Goal: Task Accomplishment & Management: Manage account settings

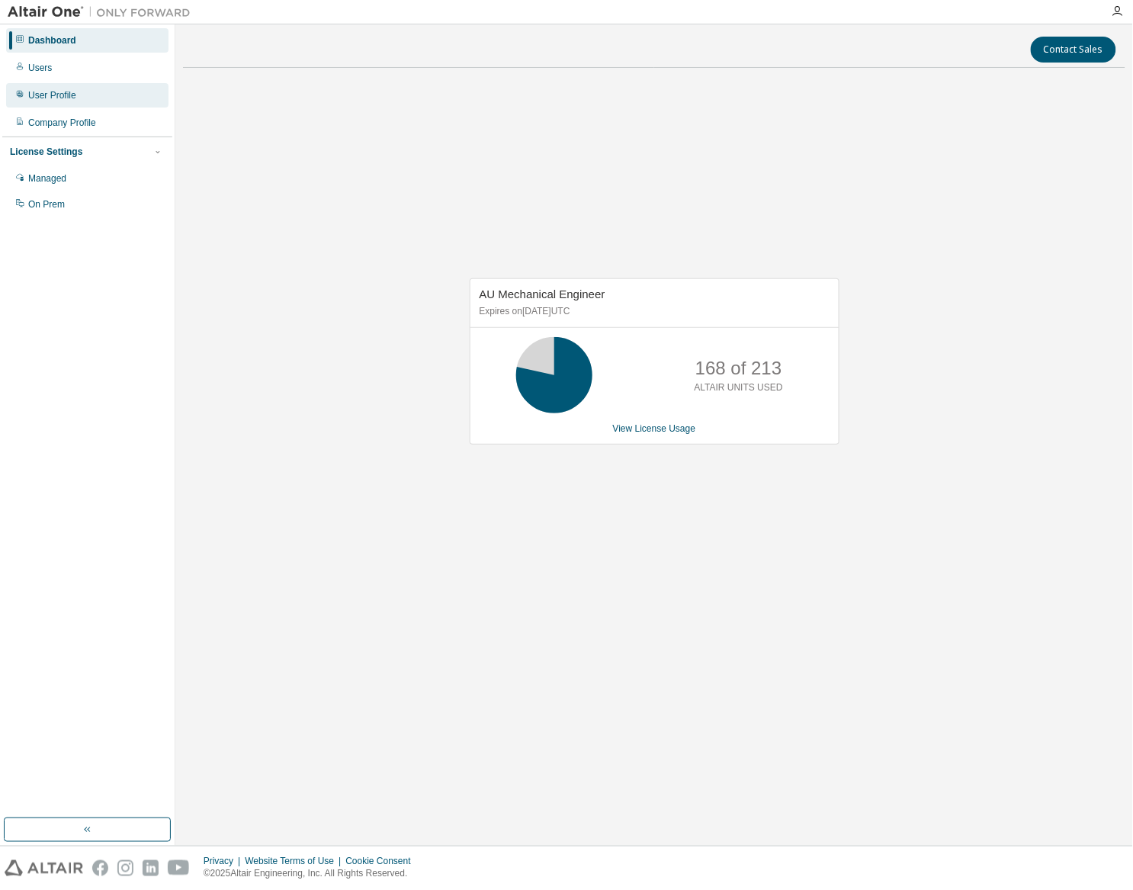
click at [75, 100] on div "User Profile" at bounding box center [87, 95] width 162 height 24
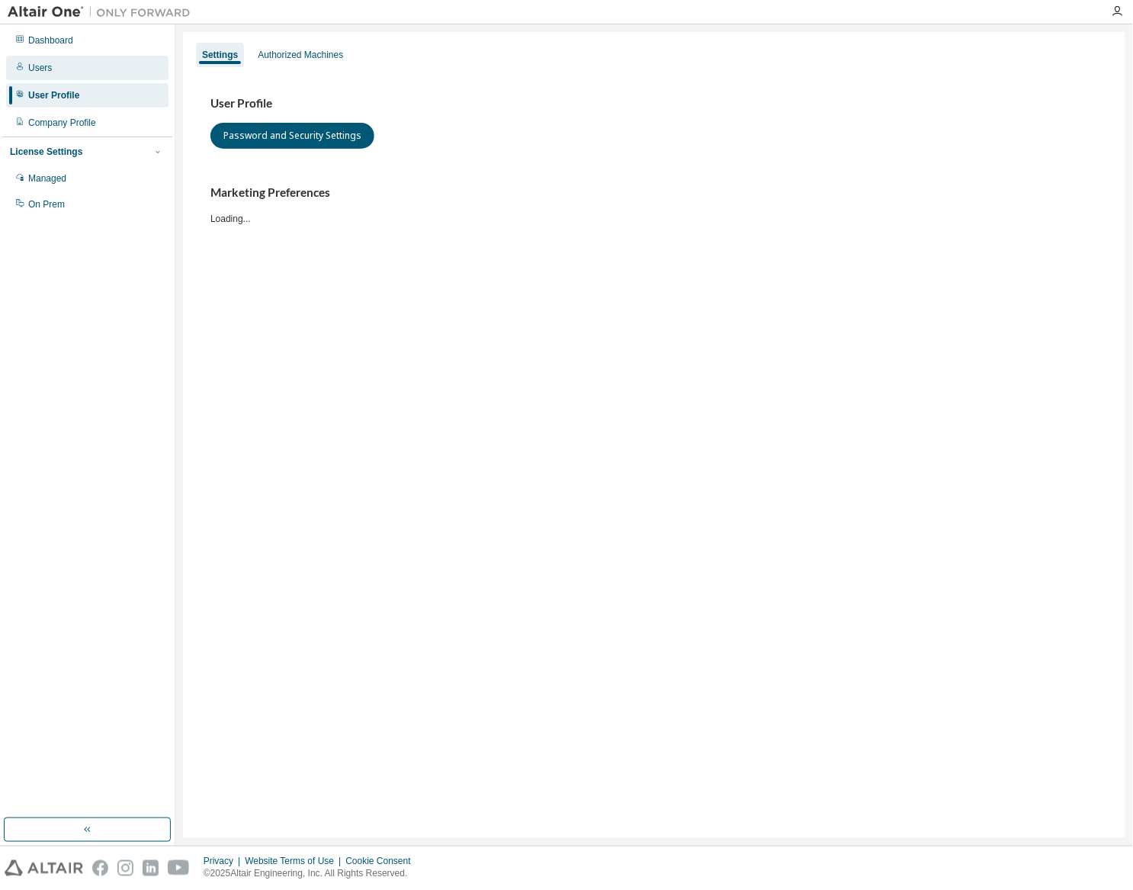
click at [82, 74] on div "Users" at bounding box center [87, 68] width 162 height 24
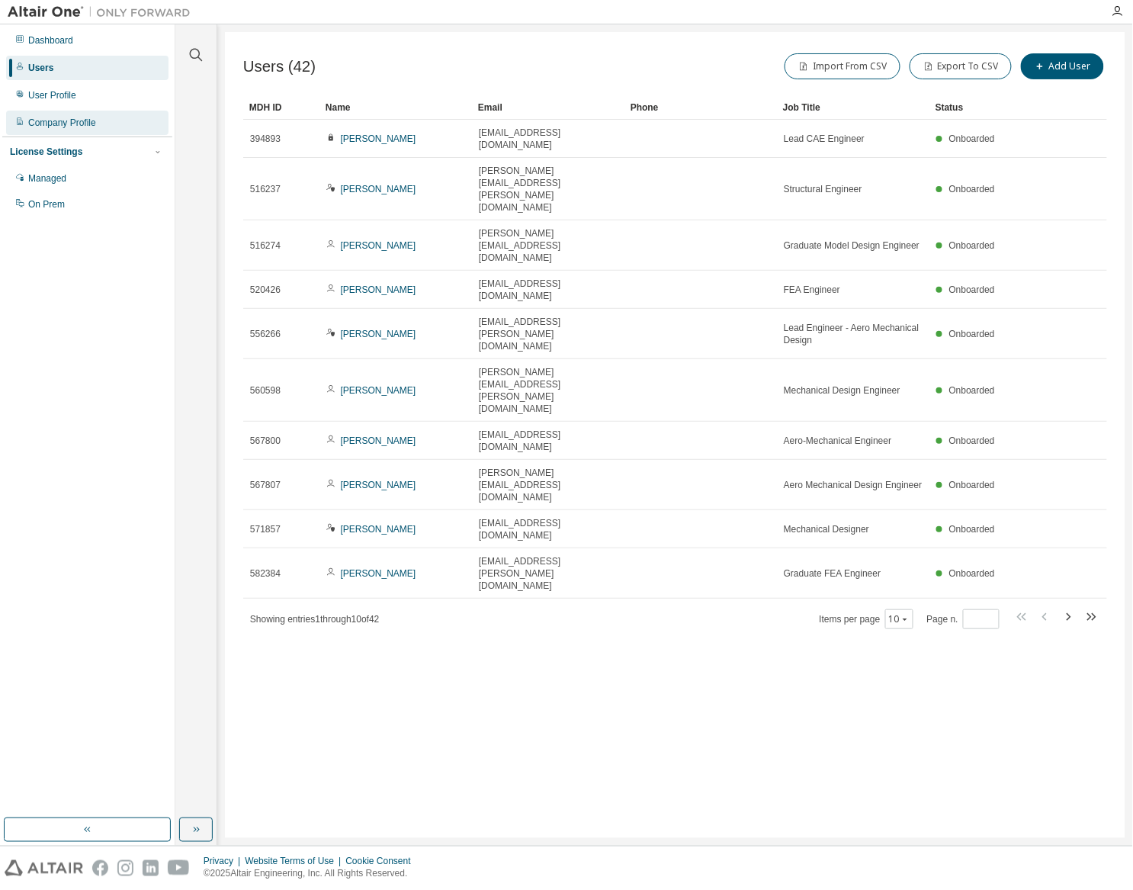
click at [50, 117] on div "Company Profile" at bounding box center [62, 123] width 68 height 12
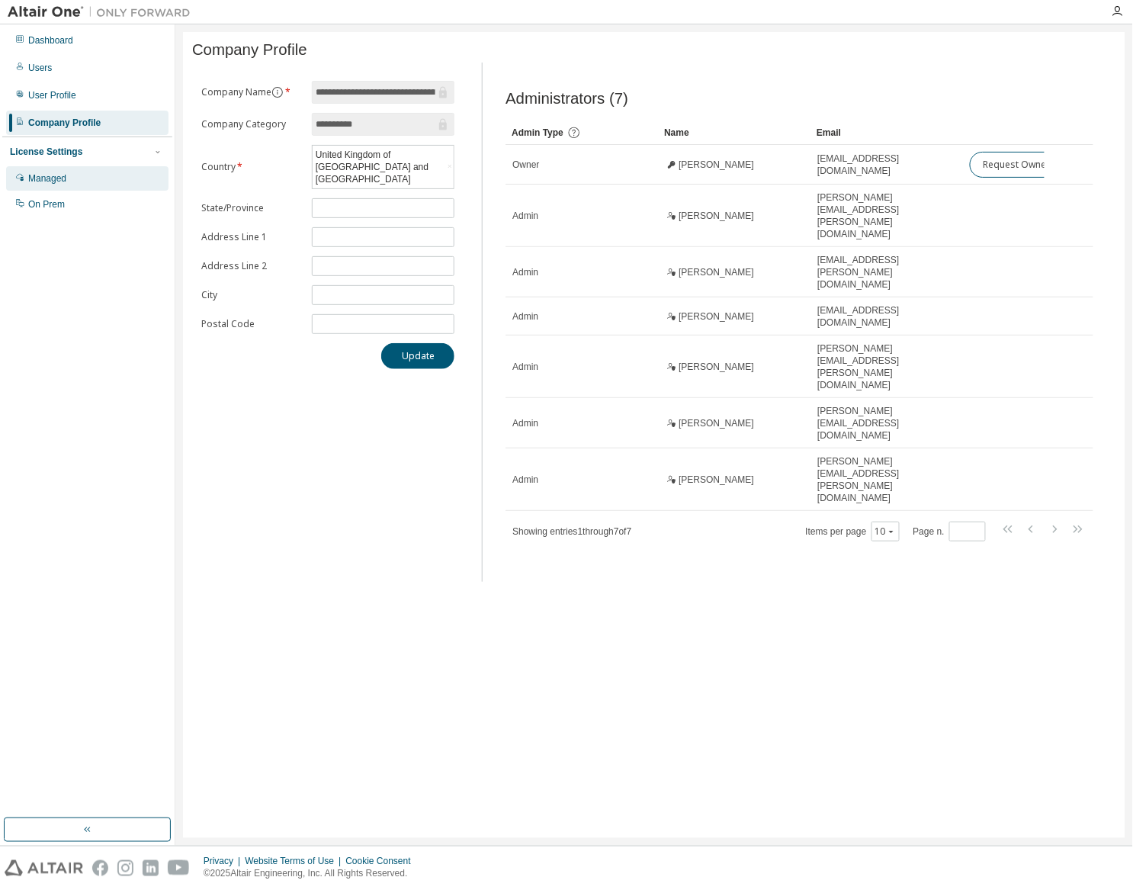
click at [48, 180] on div "Managed" at bounding box center [47, 178] width 38 height 12
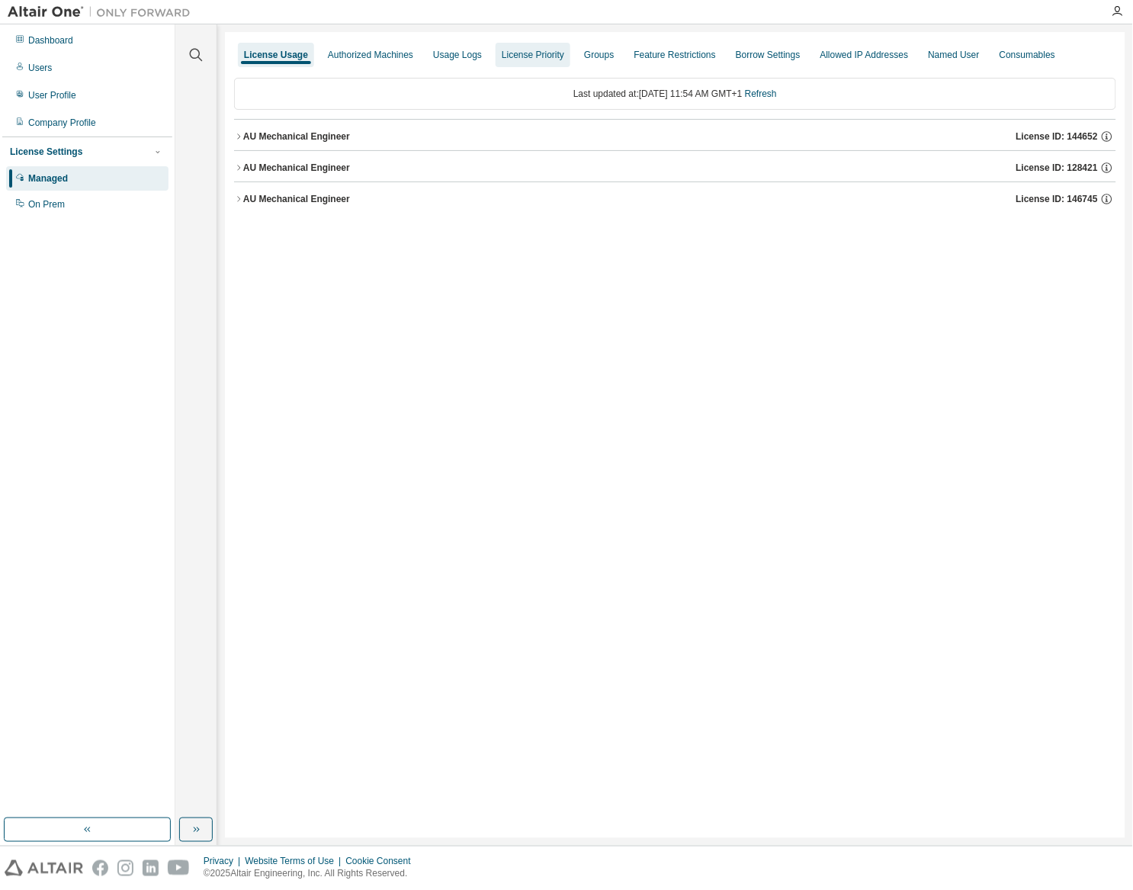
click at [529, 56] on div "License Priority" at bounding box center [533, 55] width 63 height 12
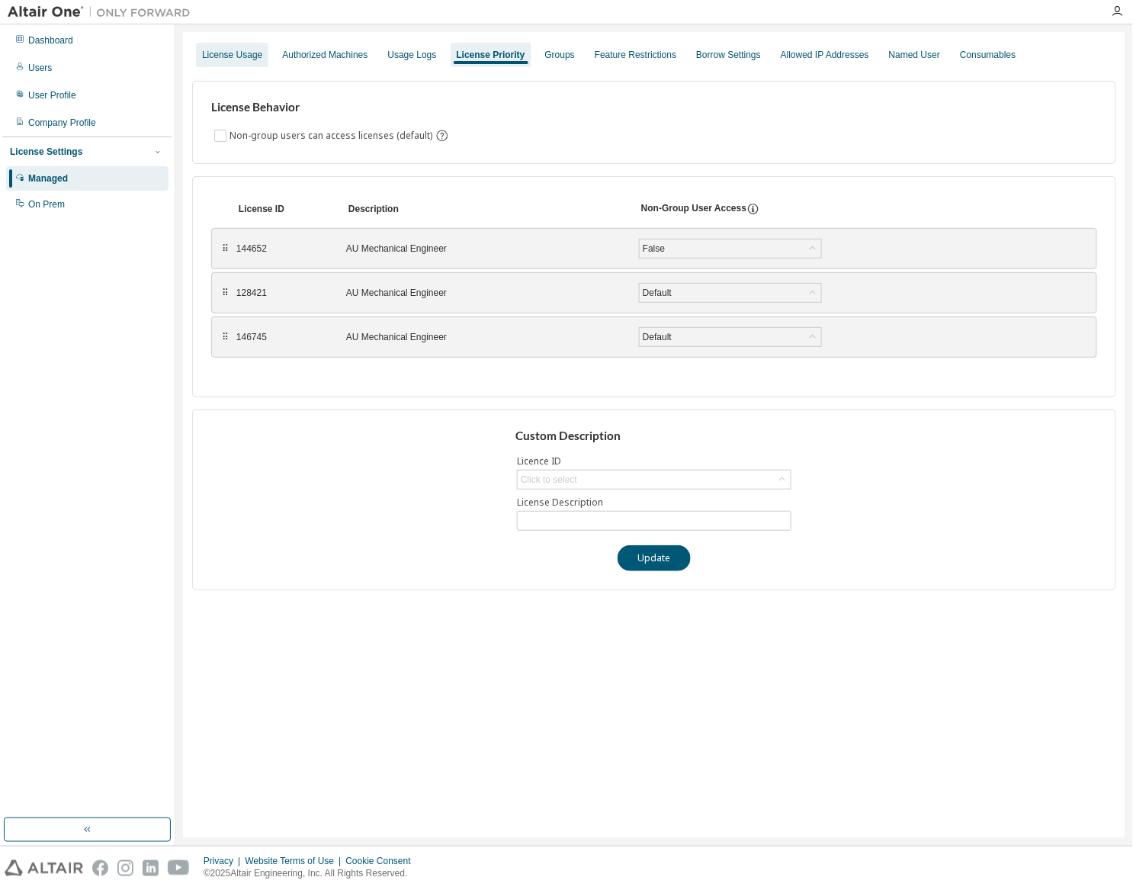
click at [230, 58] on div "License Usage" at bounding box center [232, 55] width 60 height 12
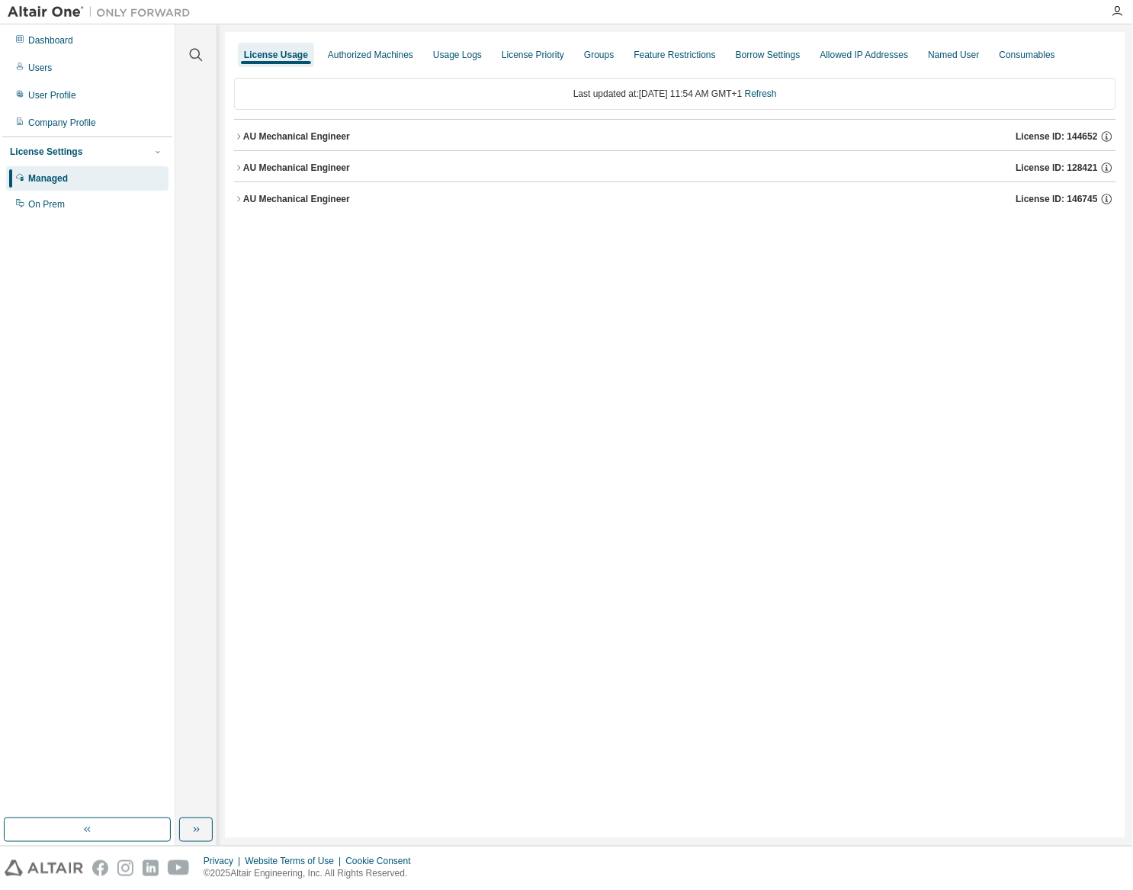
click at [271, 200] on div "AU Mechanical Engineer" at bounding box center [296, 199] width 107 height 12
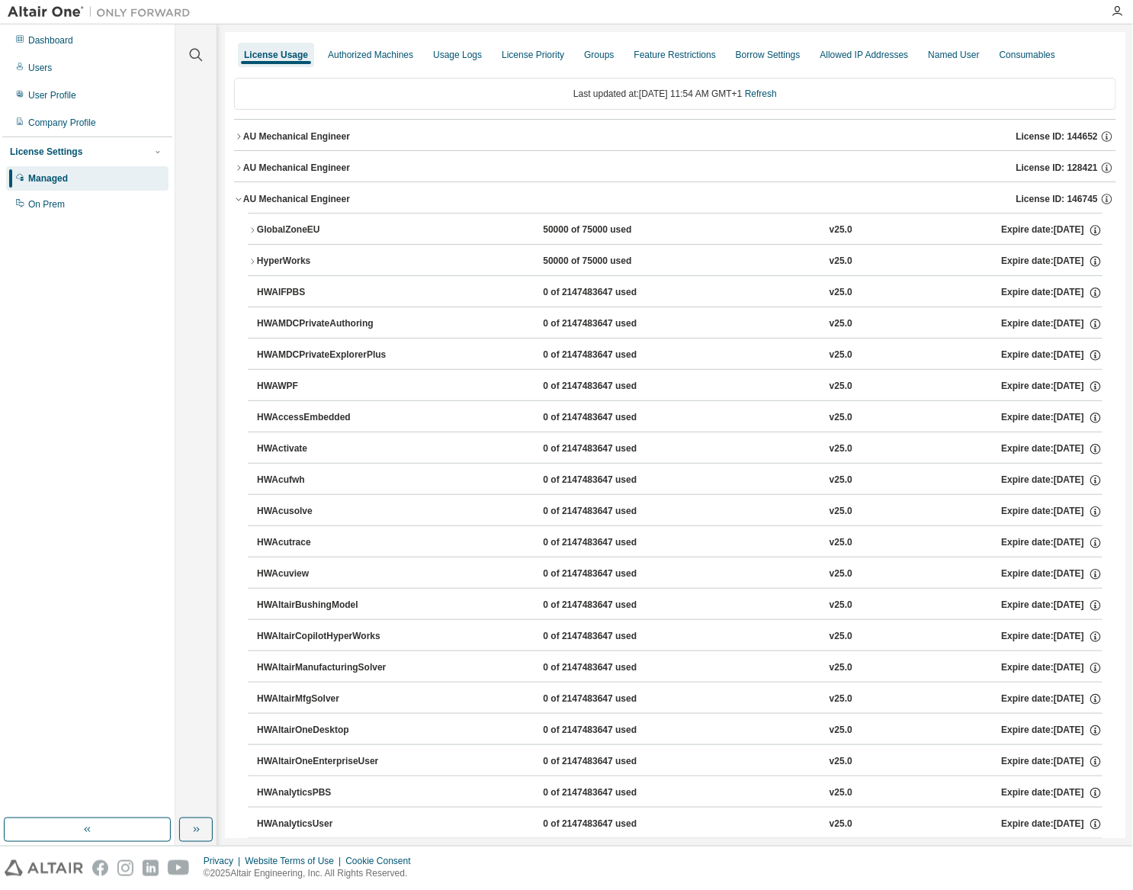
click at [278, 232] on div "GlobalZoneEU" at bounding box center [325, 230] width 137 height 14
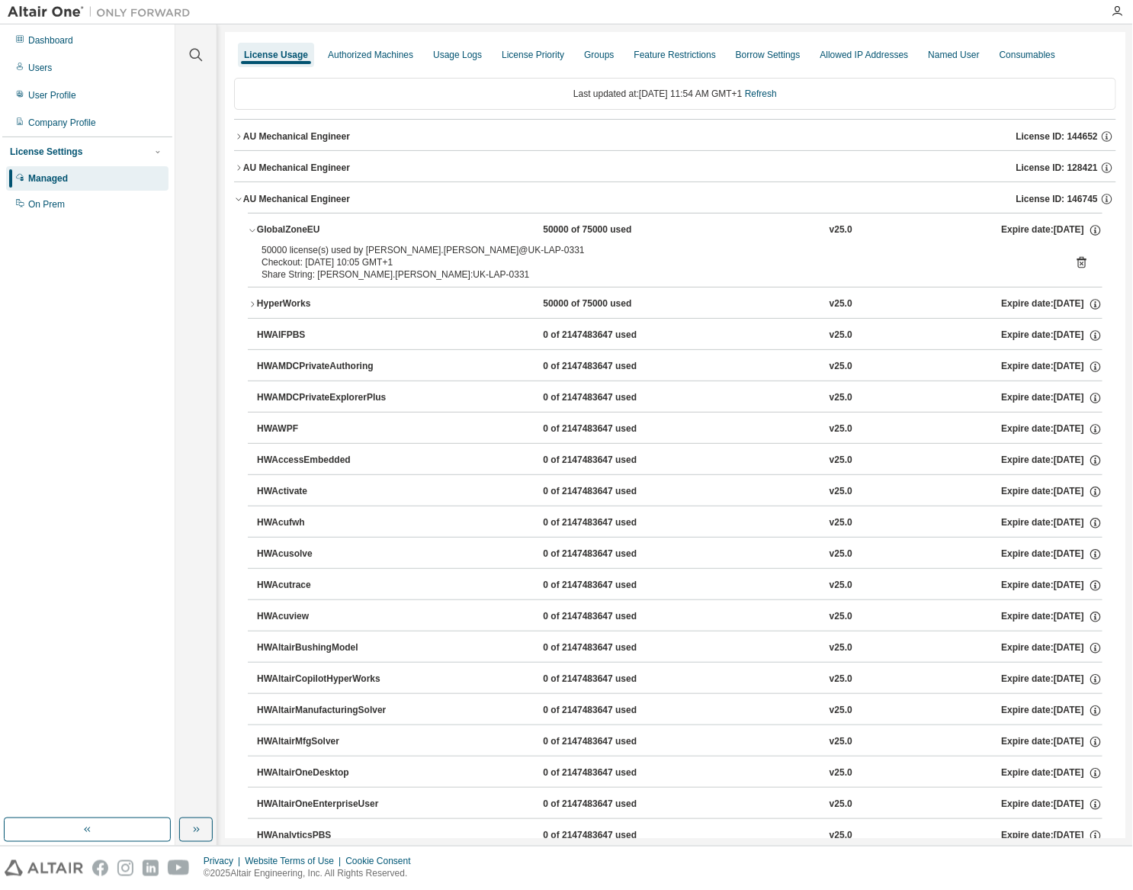
click at [241, 203] on icon "button" at bounding box center [238, 198] width 9 height 9
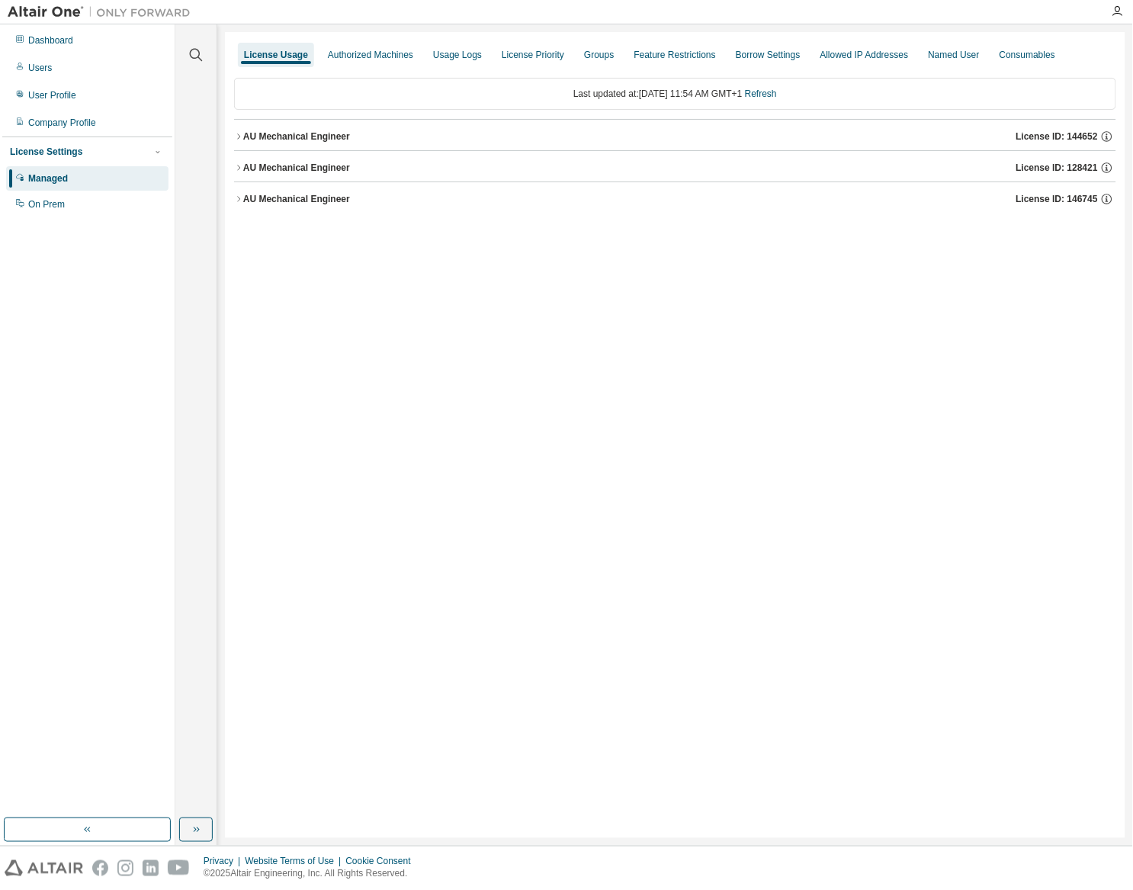
click at [241, 203] on icon "button" at bounding box center [238, 198] width 9 height 9
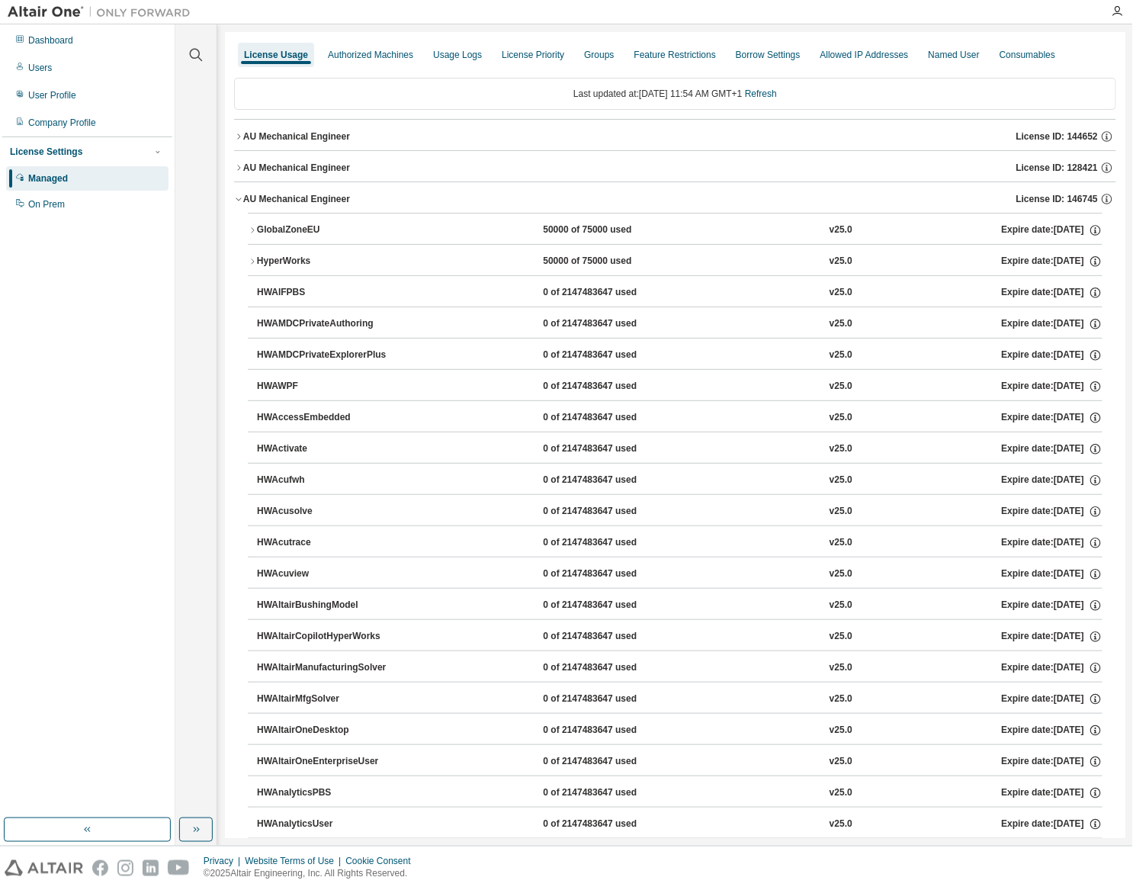
click at [234, 135] on icon "button" at bounding box center [238, 136] width 9 height 9
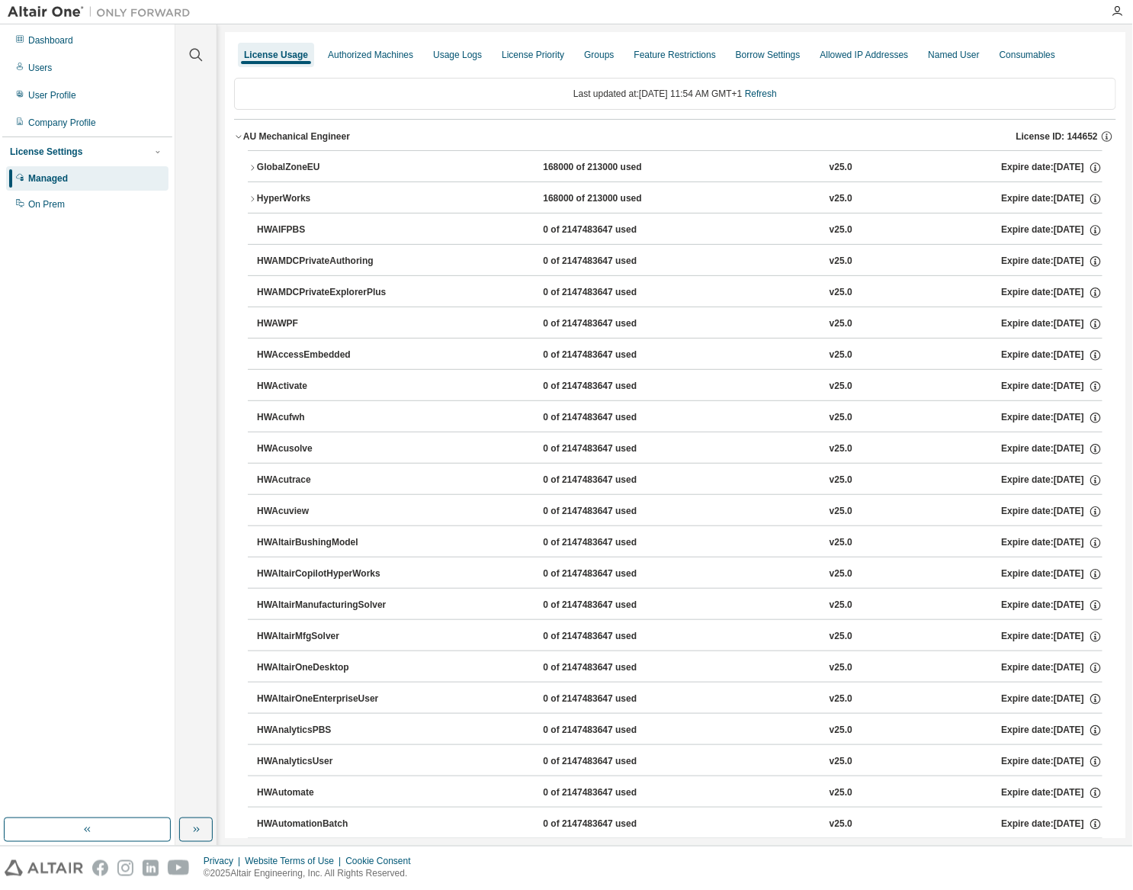
click at [256, 180] on button "GlobalZoneEU 168000 of 213000 used v25.0 Expire date: 2026-06-15" at bounding box center [675, 168] width 855 height 34
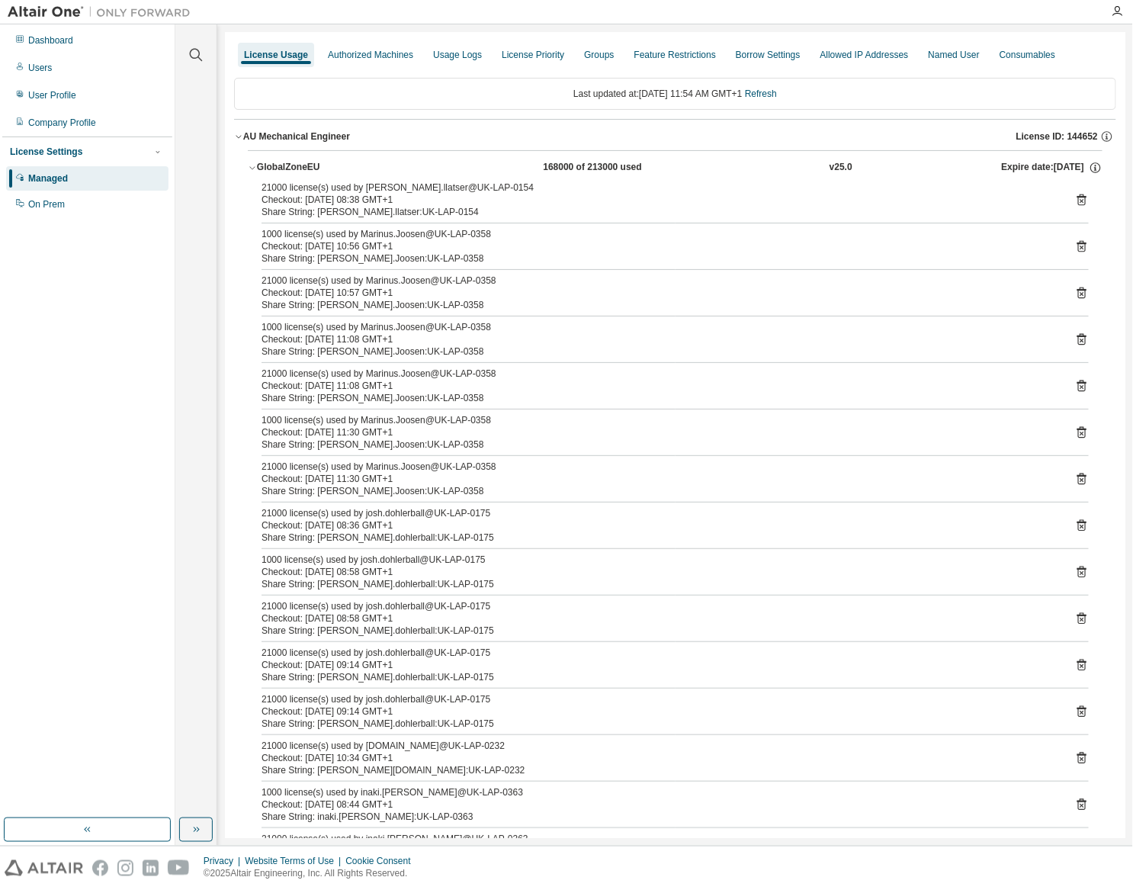
click at [85, 145] on div "License Settings" at bounding box center [87, 152] width 155 height 14
click at [66, 176] on div "Managed" at bounding box center [48, 178] width 40 height 12
click at [310, 136] on div "AU Mechanical Engineer" at bounding box center [296, 136] width 107 height 12
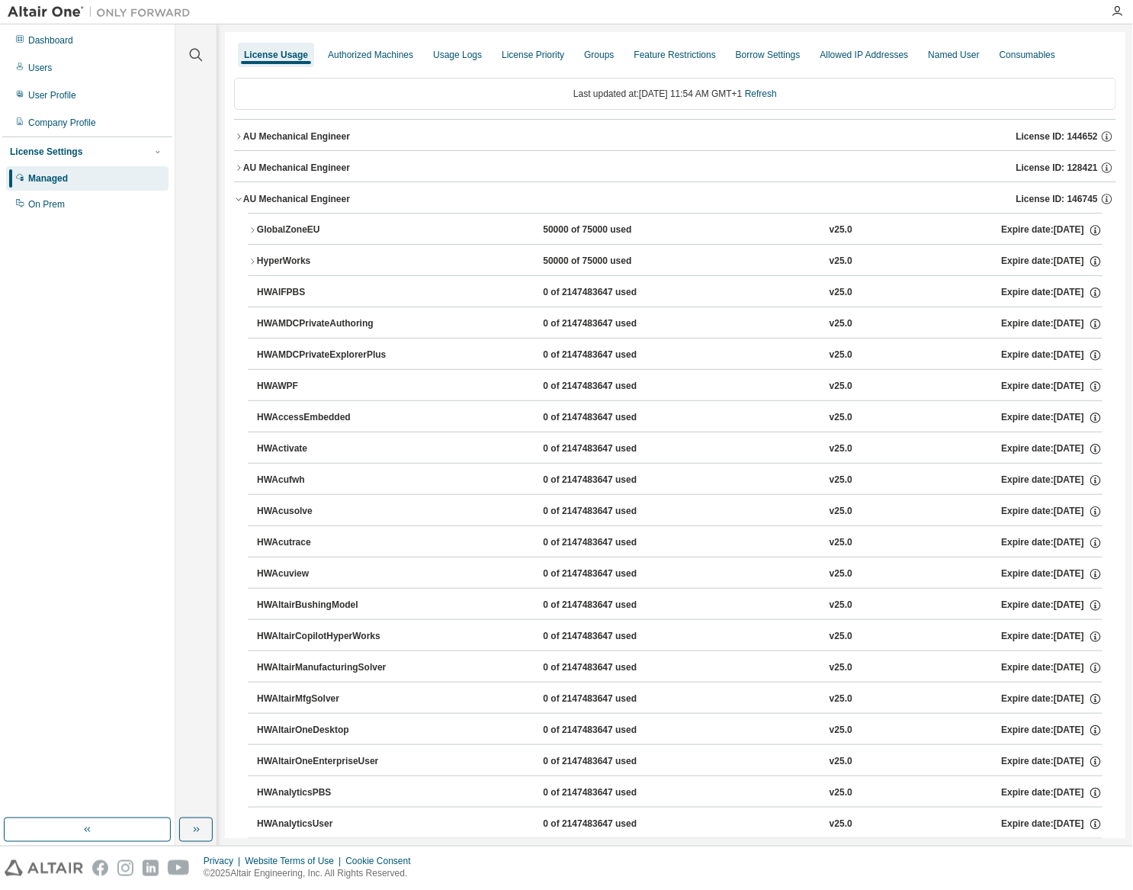
click at [328, 201] on div "AU Mechanical Engineer" at bounding box center [296, 199] width 107 height 12
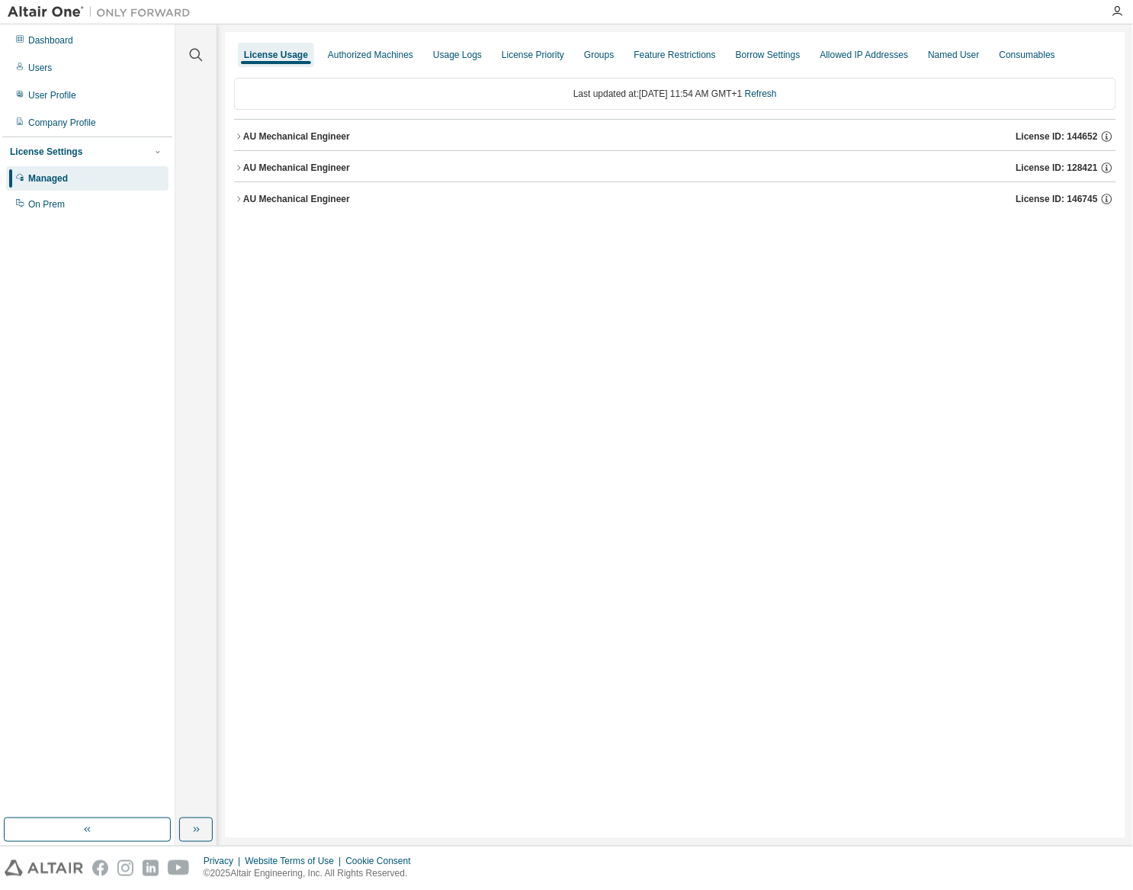
click at [393, 132] on div "AU Mechanical Engineer License ID: 144652" at bounding box center [679, 137] width 873 height 14
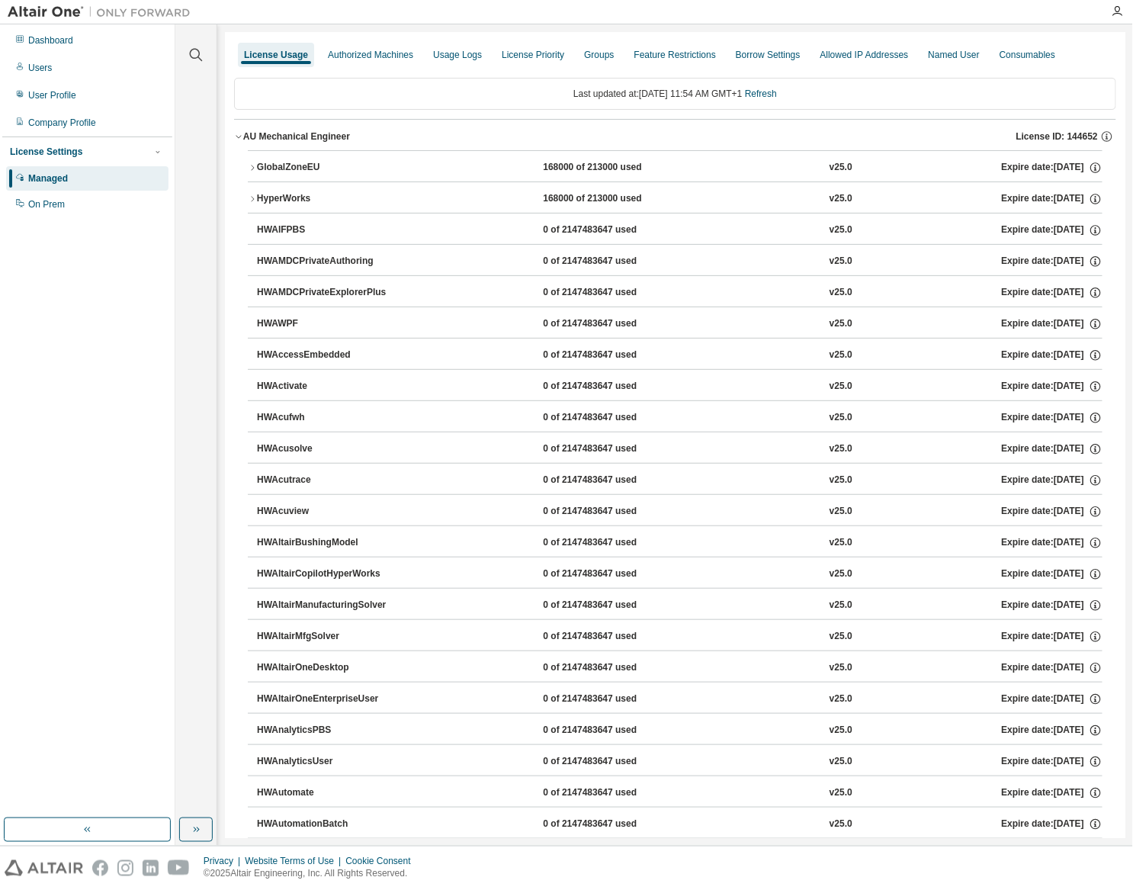
click at [342, 169] on div "GlobalZoneEU" at bounding box center [325, 168] width 137 height 14
